Goal: Information Seeking & Learning: Learn about a topic

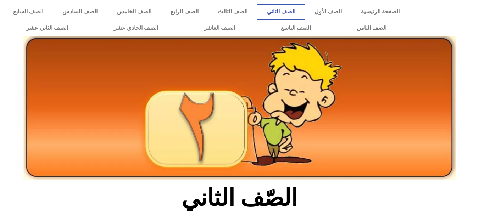
scroll to position [213, 0]
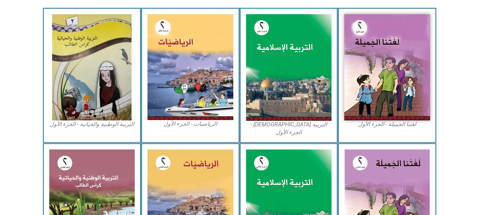
click at [398, 80] on img at bounding box center [387, 67] width 86 height 106
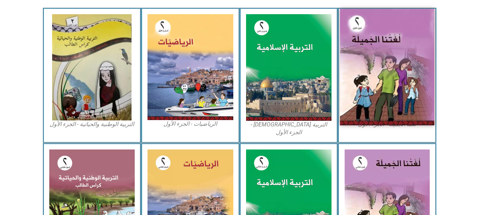
drag, startPoint x: 0, startPoint y: 0, endPoint x: 398, endPoint y: 80, distance: 406.2
click at [398, 80] on img at bounding box center [387, 67] width 94 height 117
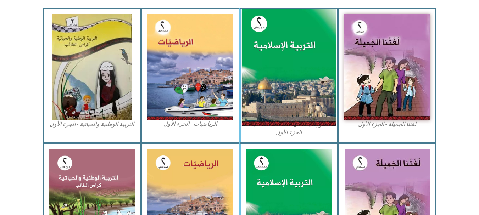
click at [277, 33] on img at bounding box center [288, 67] width 94 height 117
click at [281, 43] on img at bounding box center [288, 67] width 94 height 117
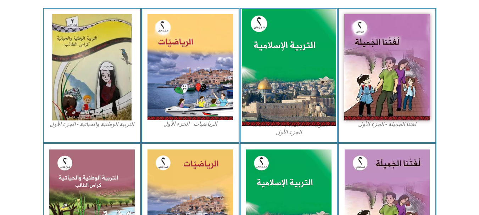
click at [281, 43] on img at bounding box center [288, 67] width 94 height 117
click at [268, 48] on img at bounding box center [288, 67] width 94 height 117
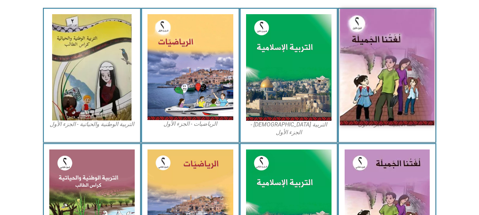
drag, startPoint x: 268, startPoint y: 48, endPoint x: 415, endPoint y: 22, distance: 149.5
click at [415, 22] on div "لغتنا الجميلة - الجزء الأول​ التربية [DEMOGRAPHIC_DATA] - الجزء الأول الرياضيات…" at bounding box center [240, 75] width 394 height 135
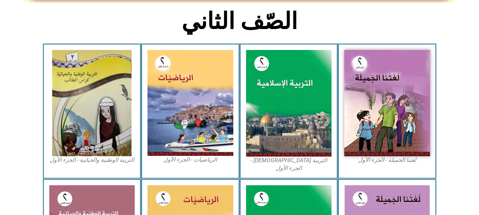
scroll to position [170, 0]
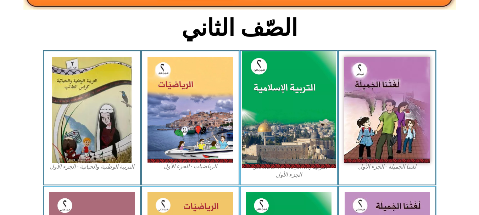
click at [277, 79] on img at bounding box center [288, 109] width 94 height 117
click at [269, 112] on img at bounding box center [288, 109] width 94 height 117
click at [281, 92] on img at bounding box center [288, 109] width 94 height 117
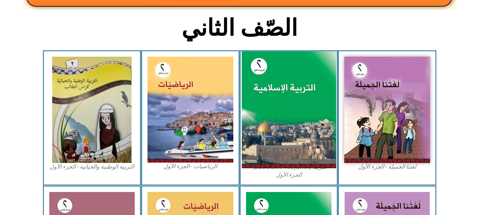
click at [281, 92] on img at bounding box center [288, 109] width 94 height 117
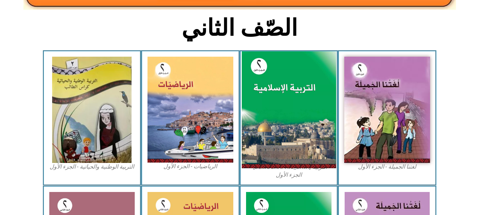
click at [281, 92] on img at bounding box center [288, 109] width 94 height 117
click at [285, 94] on img at bounding box center [288, 109] width 94 height 117
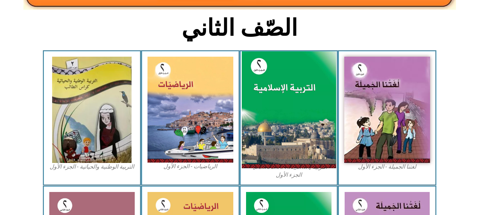
drag, startPoint x: 285, startPoint y: 94, endPoint x: 268, endPoint y: 99, distance: 17.9
click at [268, 99] on img at bounding box center [288, 109] width 94 height 117
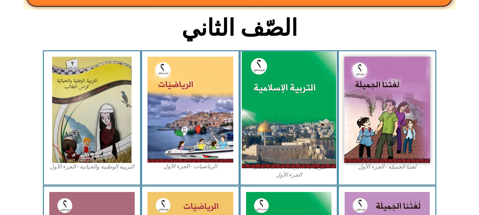
click at [268, 99] on img at bounding box center [288, 109] width 94 height 117
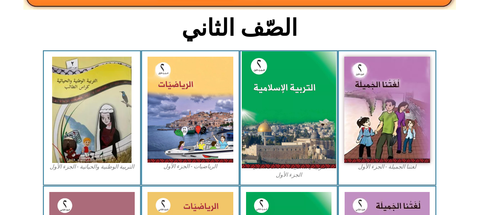
click at [273, 99] on img at bounding box center [288, 109] width 94 height 117
click at [287, 112] on img at bounding box center [288, 109] width 94 height 117
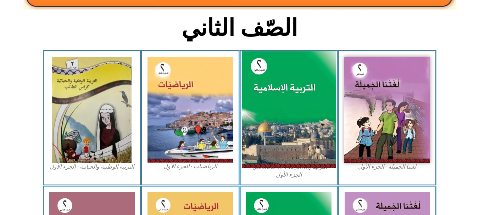
click at [287, 112] on img at bounding box center [288, 109] width 94 height 117
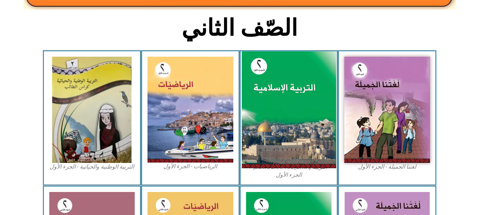
click at [287, 112] on img at bounding box center [288, 109] width 94 height 117
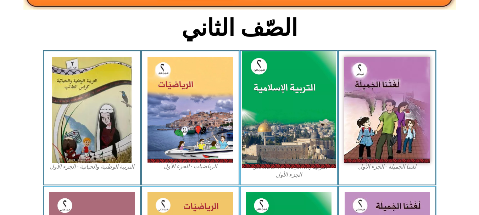
click at [287, 112] on img at bounding box center [288, 109] width 94 height 117
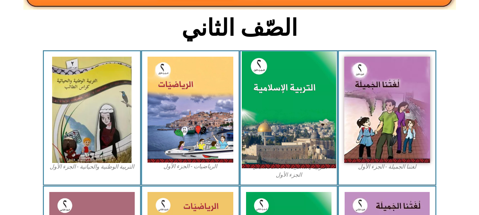
click at [287, 112] on img at bounding box center [288, 109] width 94 height 117
